Goal: Task Accomplishment & Management: Manage account settings

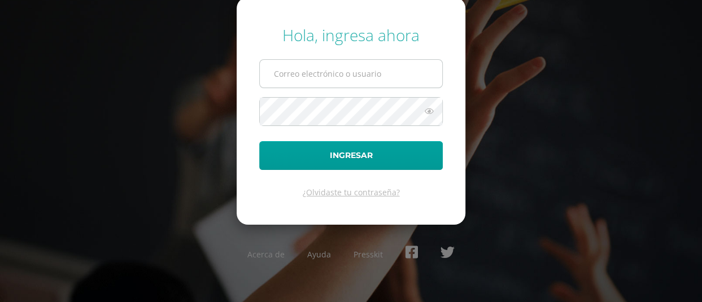
click at [403, 68] on input "text" at bounding box center [351, 74] width 182 height 28
type input "fuchimoralescam.@[DOMAIN_NAME]"
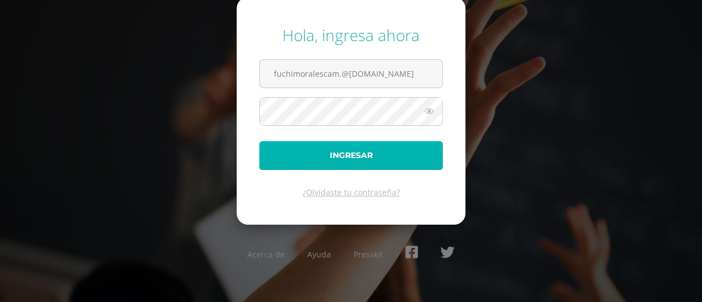
click at [360, 150] on button "Ingresar" at bounding box center [351, 155] width 184 height 29
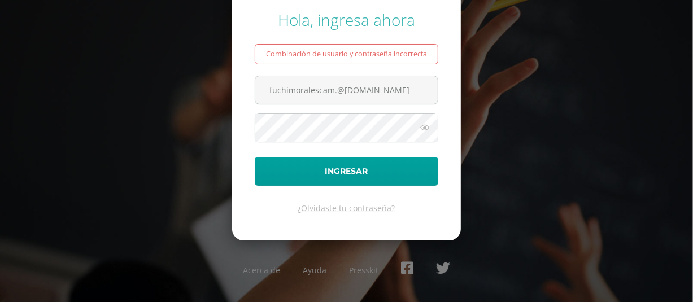
click at [426, 134] on icon at bounding box center [425, 128] width 15 height 14
click at [427, 134] on icon at bounding box center [424, 128] width 16 height 14
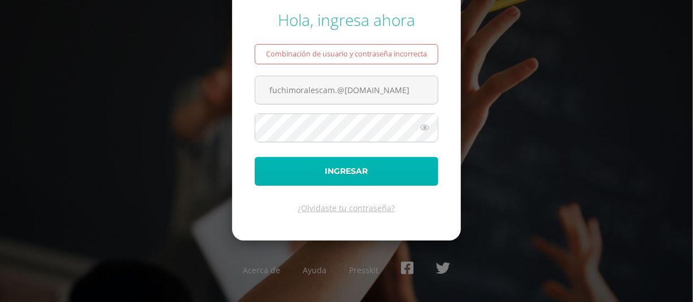
click at [340, 183] on button "Ingresar" at bounding box center [347, 171] width 184 height 29
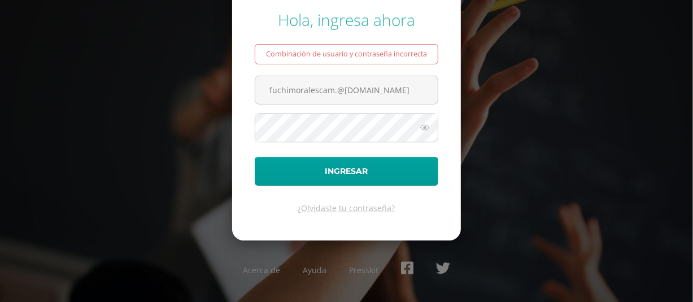
click at [206, 100] on div "Hola, ingresa ahora Combinación de usuario y contraseña incorrecta fuchimorales…" at bounding box center [346, 151] width 693 height 303
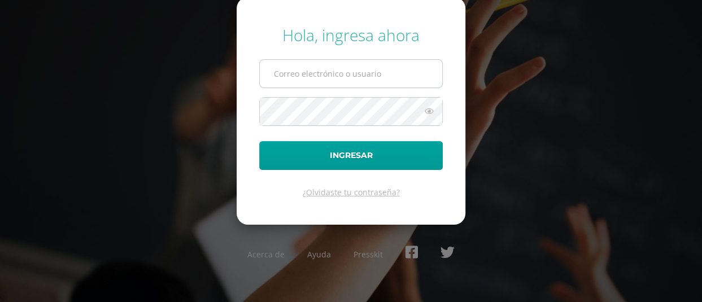
click at [393, 63] on input "text" at bounding box center [351, 74] width 182 height 28
type input "fuchimoralescam.@[DOMAIN_NAME]"
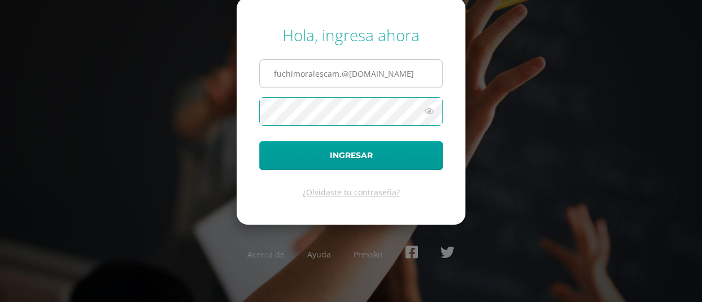
click at [259, 141] on button "Ingresar" at bounding box center [351, 155] width 184 height 29
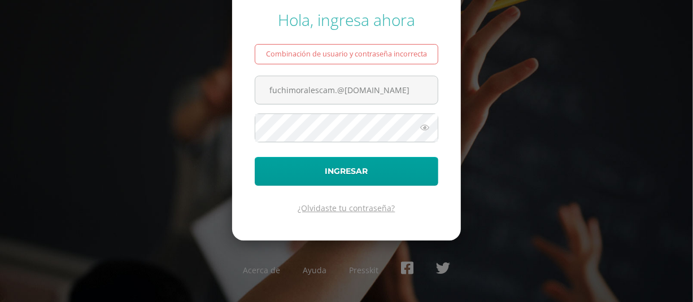
click at [347, 214] on link "¿Olvidaste tu contraseña?" at bounding box center [346, 208] width 97 height 11
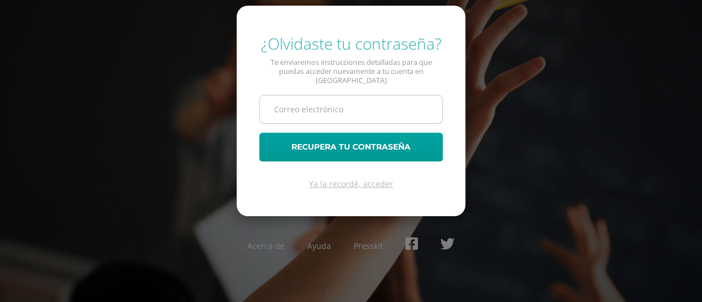
click at [371, 95] on input "text" at bounding box center [351, 109] width 182 height 28
type input "fuchimoralescam.@[DOMAIN_NAME]"
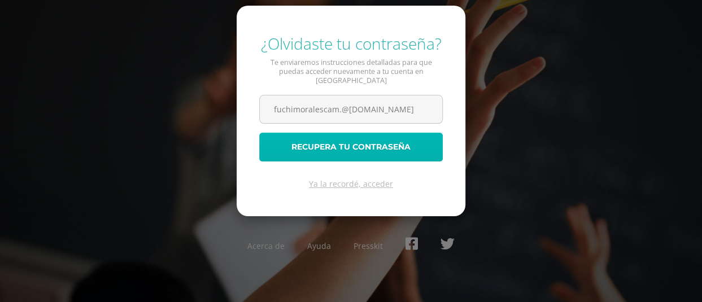
click at [341, 140] on button "Recupera tu contraseña" at bounding box center [351, 147] width 184 height 29
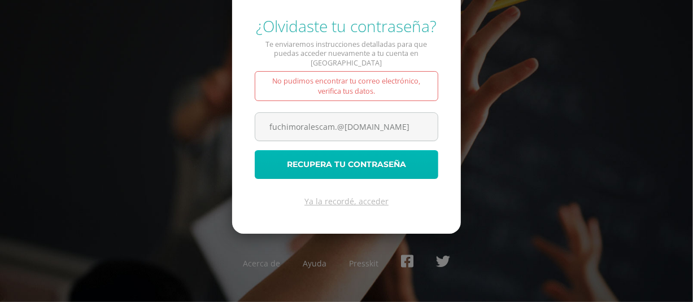
click at [346, 162] on button "Recupera tu contraseña" at bounding box center [347, 164] width 184 height 29
